Goal: Find specific page/section: Find specific page/section

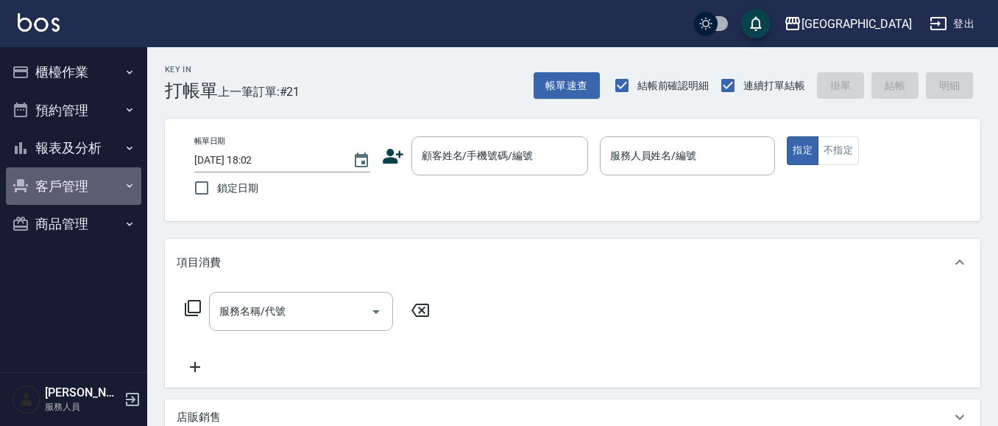
click at [65, 178] on button "客戶管理" at bounding box center [73, 186] width 135 height 38
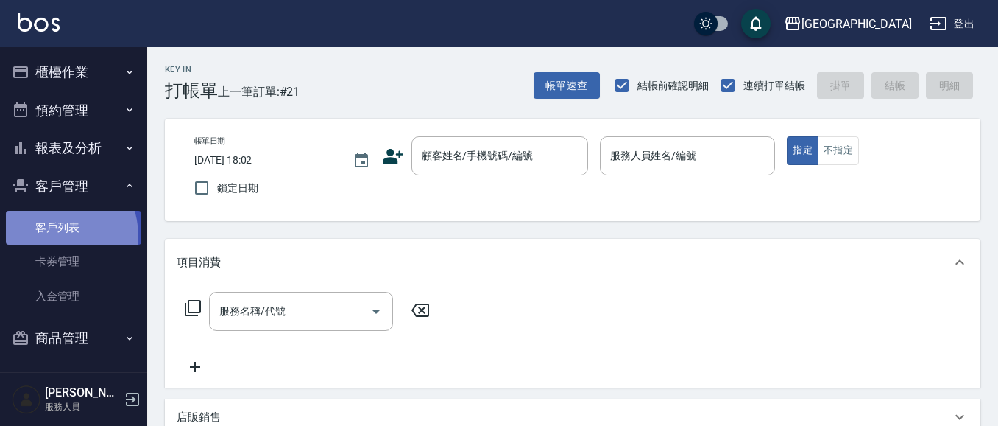
drag, startPoint x: 54, startPoint y: 236, endPoint x: 64, endPoint y: 228, distance: 13.1
click at [55, 234] on link "客戶列表" at bounding box center [73, 228] width 135 height 34
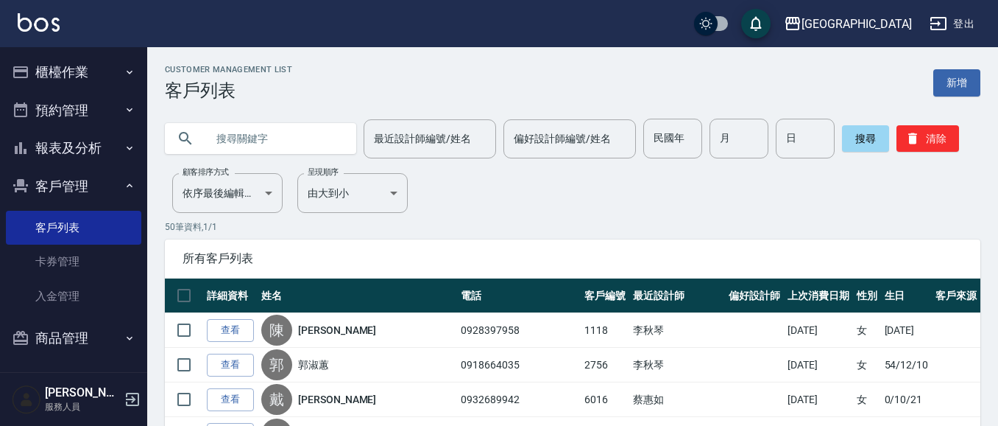
drag, startPoint x: 199, startPoint y: 142, endPoint x: 208, endPoint y: 148, distance: 11.2
click at [200, 142] on div at bounding box center [260, 138] width 191 height 31
click at [228, 144] on input "text" at bounding box center [275, 139] width 138 height 40
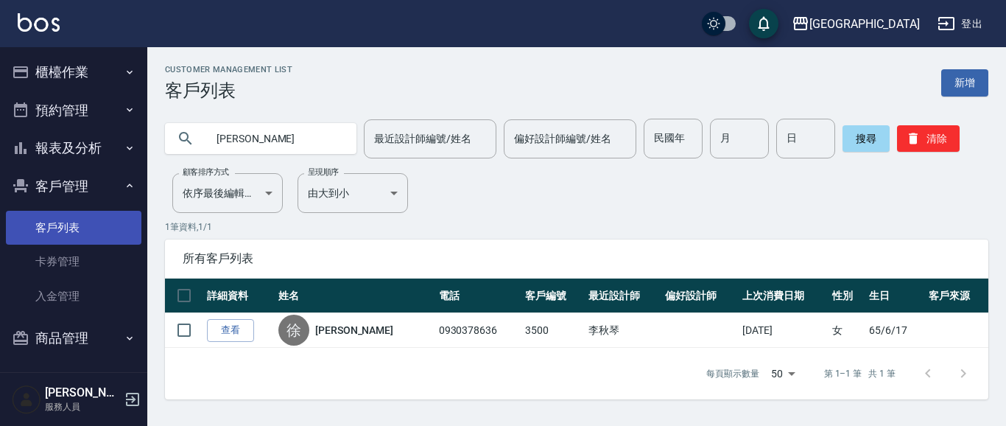
type input "徐"
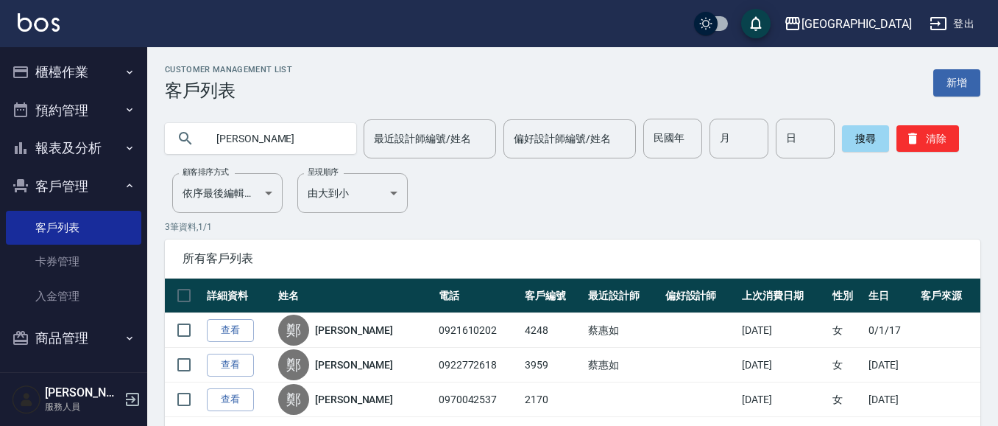
type input "鄭"
type input "3163"
